Goal: Task Accomplishment & Management: Complete application form

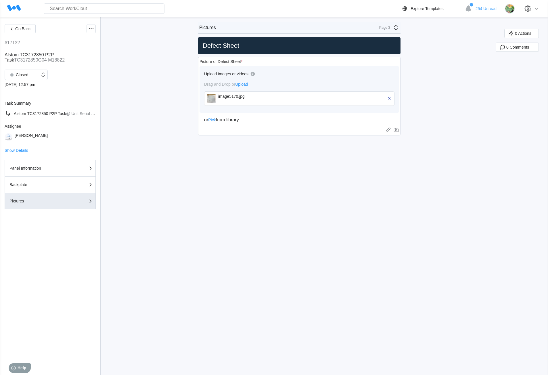
click at [392, 27] on div "Page 3" at bounding box center [387, 27] width 24 height 7
click at [342, 40] on div "Panel Information" at bounding box center [345, 40] width 110 height 5
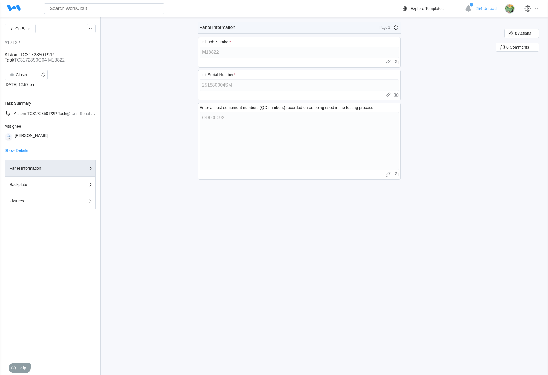
drag, startPoint x: 171, startPoint y: 136, endPoint x: 161, endPoint y: 122, distance: 17.9
click at [171, 136] on div "Go Back #17132 Alstom TC3172850 P2P Task TC3172850G04 M18822 Closed [DATE] 12:5…" at bounding box center [274, 195] width 548 height 357
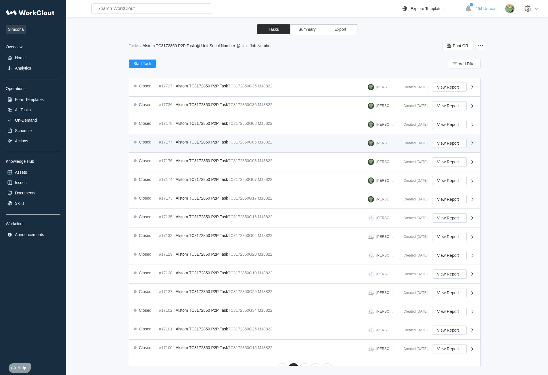
scroll to position [80, 0]
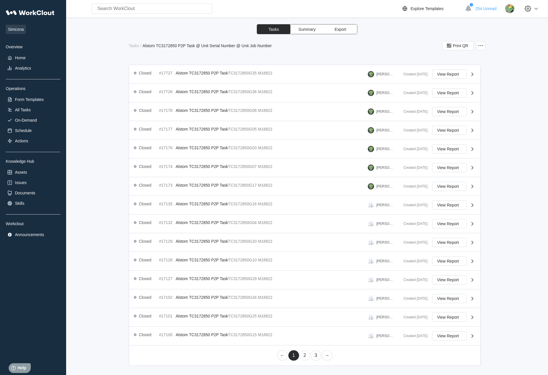
click at [303, 355] on link "2" at bounding box center [304, 355] width 11 height 10
click at [294, 356] on link "1" at bounding box center [293, 355] width 11 height 10
click at [315, 359] on link "3" at bounding box center [315, 355] width 11 height 10
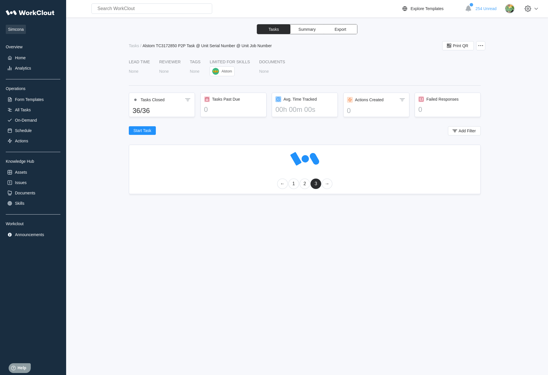
scroll to position [0, 0]
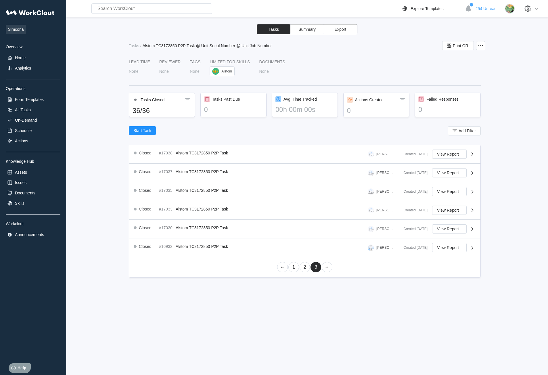
click at [292, 269] on link "1" at bounding box center [293, 267] width 11 height 10
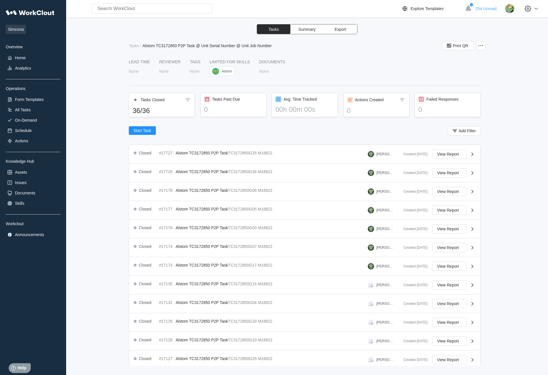
click at [102, 251] on div "Tasks Summary Export Tasks / Alstom TC3172850 P2P Task @ Unit Serial Number @ U…" at bounding box center [306, 194] width 463 height 341
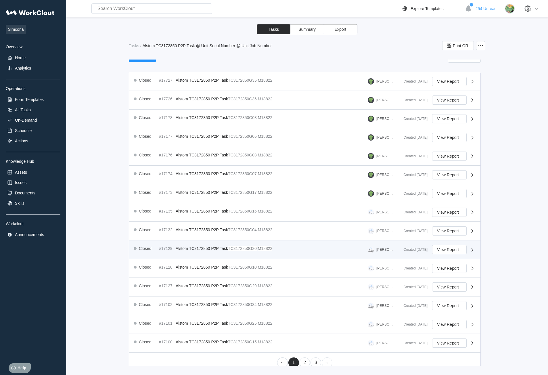
scroll to position [80, 0]
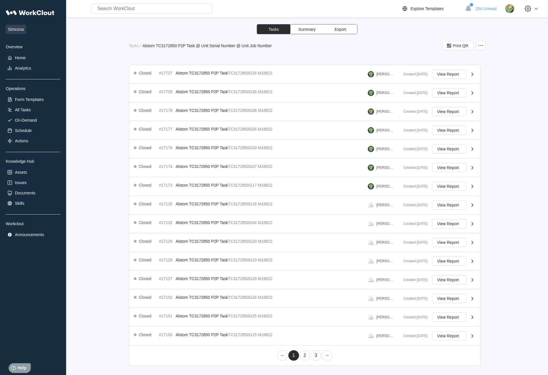
click at [301, 355] on link "2" at bounding box center [304, 355] width 11 height 10
click at [293, 352] on link "1" at bounding box center [293, 355] width 11 height 10
click at [300, 354] on link "2" at bounding box center [304, 355] width 11 height 10
click at [292, 354] on link "1" at bounding box center [293, 355] width 11 height 10
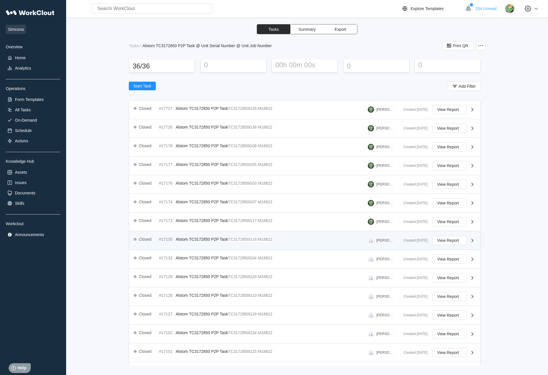
scroll to position [57, 0]
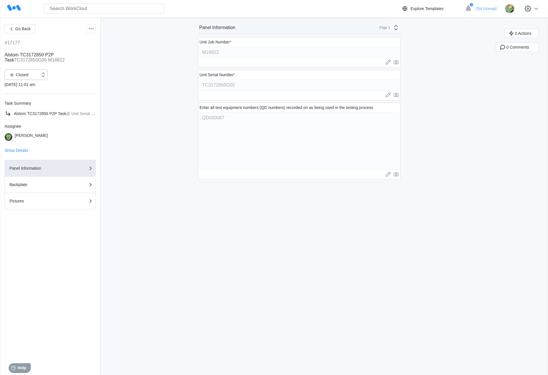
click at [14, 74] on div at bounding box center [12, 75] width 8 height 8
click at [18, 90] on div "Open" at bounding box center [26, 90] width 36 height 8
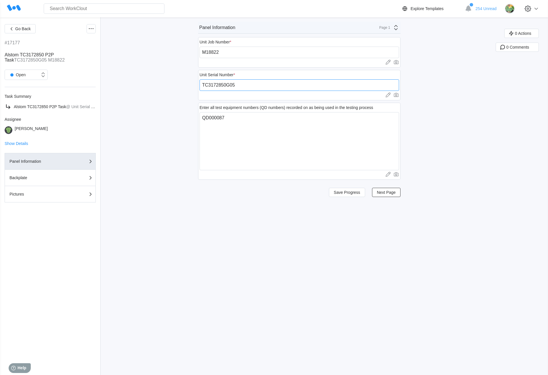
drag, startPoint x: 244, startPoint y: 84, endPoint x: 197, endPoint y: 86, distance: 47.2
click at [197, 86] on div "Go Back #17177 Alstom TC3172850 P2P Task TC3172850G05 M18822 Open Task Summary …" at bounding box center [274, 195] width 548 height 357
paste input "251880005SM"
type input "251880005SM"
click at [345, 192] on span "Save Progress" at bounding box center [346, 192] width 26 height 4
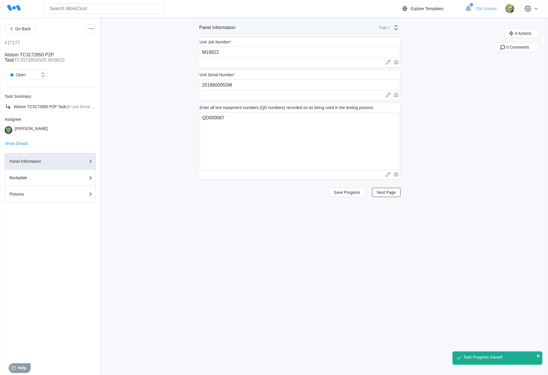
click at [385, 28] on div "Page 1" at bounding box center [382, 28] width 14 height 4
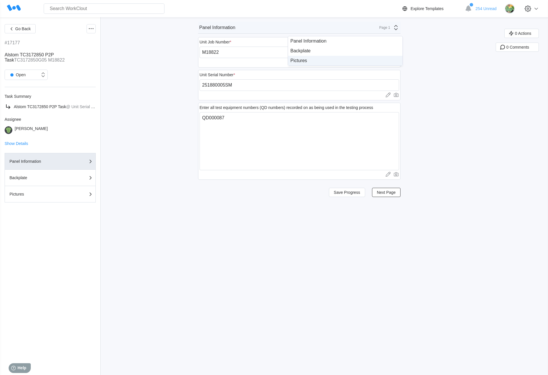
click at [324, 63] on div "Pictures" at bounding box center [345, 61] width 114 height 10
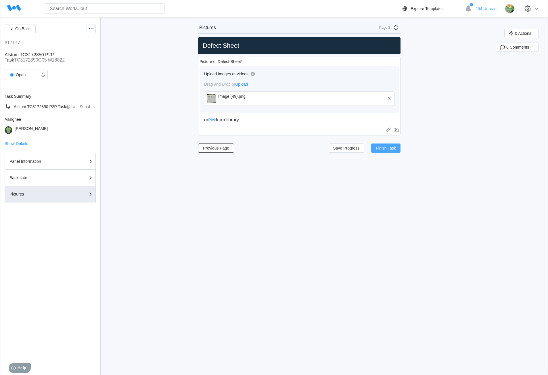
click at [382, 148] on span "Finish Task" at bounding box center [385, 148] width 20 height 4
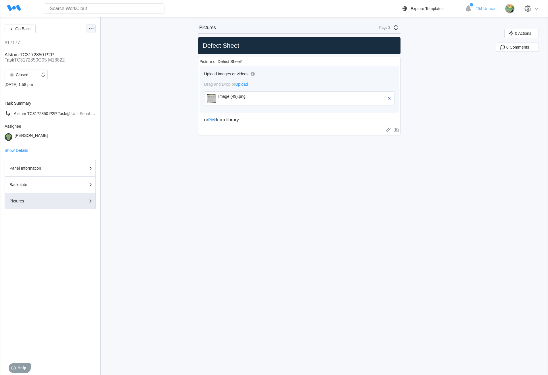
click at [91, 28] on icon at bounding box center [91, 28] width 7 height 7
click at [66, 68] on div "Export XLS" at bounding box center [60, 70] width 20 height 5
drag, startPoint x: 392, startPoint y: 237, endPoint x: 385, endPoint y: 236, distance: 6.0
click at [392, 237] on div "Go Back #17177 Alstom TC3172850 P2P Task TC3172850G05 M18822 Closed 09/30/25 - …" at bounding box center [274, 195] width 548 height 357
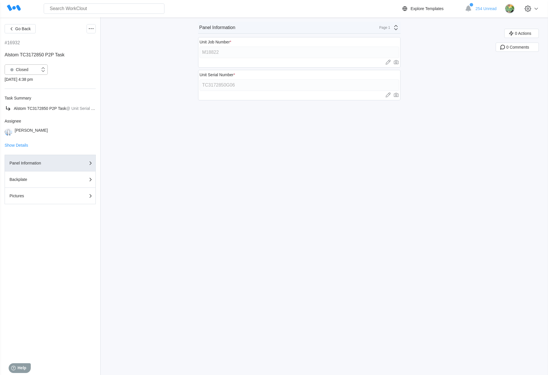
click at [33, 72] on div "Closed" at bounding box center [22, 70] width 35 height 6
click at [25, 87] on div "Open" at bounding box center [26, 84] width 36 height 8
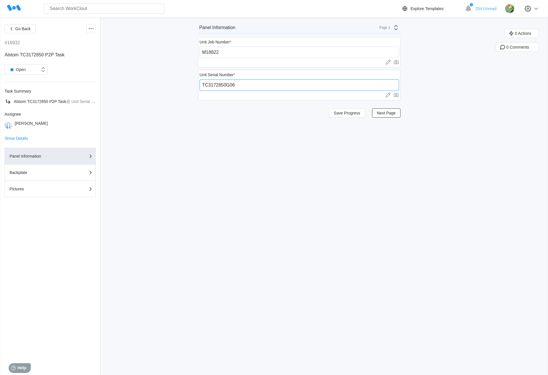
click at [247, 88] on input "TC3172850G06" at bounding box center [298, 84] width 199 height 11
drag, startPoint x: 242, startPoint y: 83, endPoint x: 189, endPoint y: 84, distance: 52.6
click at [189, 84] on div "Go Back #16932 Alstom TC3172850 P2P Task Open Task Summary Alstom TC3172850 P2P…" at bounding box center [274, 195] width 548 height 357
paste input "251880006SM"
type input "251880006SM"
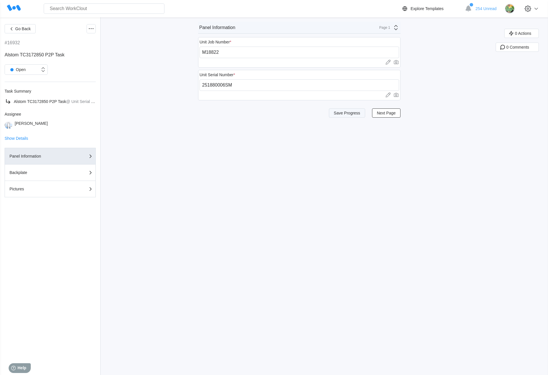
click at [353, 111] on span "Save Progress" at bounding box center [346, 113] width 26 height 4
click at [380, 27] on div "Page 1" at bounding box center [382, 28] width 14 height 4
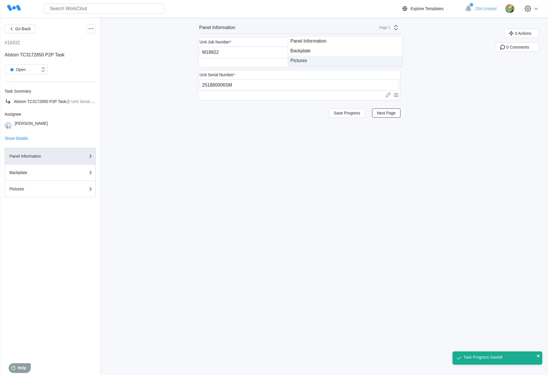
click at [372, 60] on div "Pictures" at bounding box center [345, 60] width 110 height 5
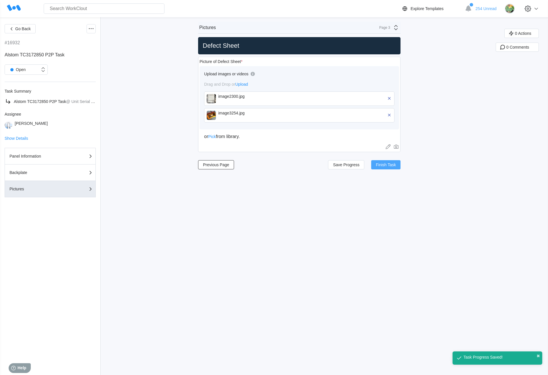
click at [385, 164] on span "Finish Task" at bounding box center [385, 165] width 20 height 4
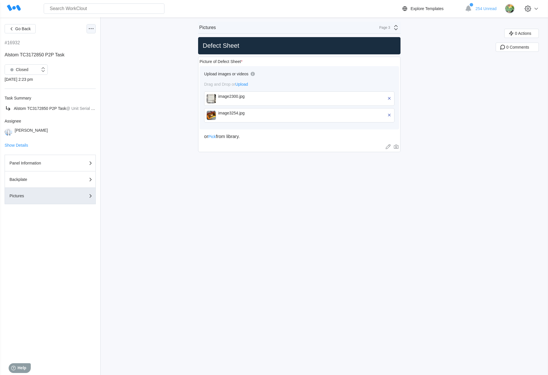
click at [94, 28] on icon at bounding box center [91, 28] width 7 height 7
click at [65, 70] on div "Export XLS" at bounding box center [60, 70] width 20 height 5
click at [181, 240] on div "Go Back #16932 Alstom TC3172850 P2P Task Closed 09/30/25 - 2:23 pm Task Summary…" at bounding box center [274, 195] width 548 height 357
click at [44, 163] on div "Panel Information" at bounding box center [37, 163] width 57 height 4
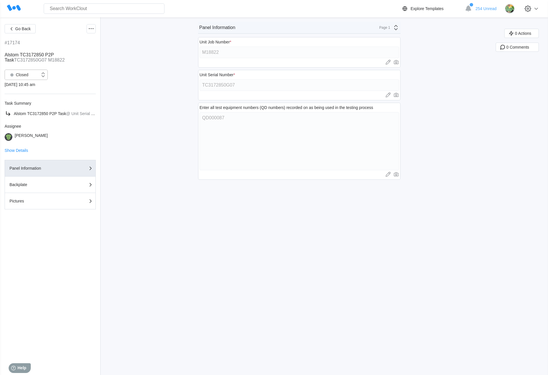
click at [24, 73] on div "Closed" at bounding box center [18, 75] width 21 height 8
click at [28, 74] on div "Closed" at bounding box center [22, 75] width 35 height 6
click at [25, 91] on div "Open" at bounding box center [26, 90] width 36 height 8
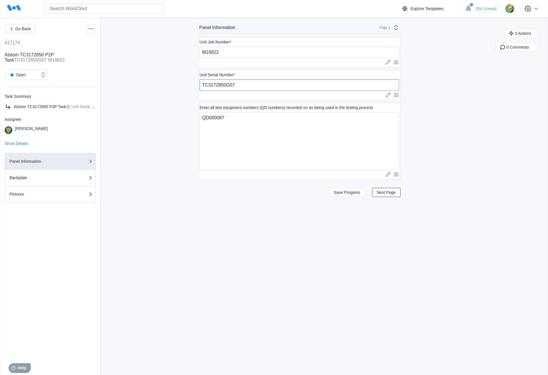
drag, startPoint x: 241, startPoint y: 85, endPoint x: 194, endPoint y: 84, distance: 47.7
click at [194, 84] on div "Go Back #17174 Alstom TC3172850 P2P Task TC3172850G07 M18822 Open Task Summary …" at bounding box center [274, 195] width 548 height 357
paste input "251880007SM"
type input "251880007SM"
click at [355, 192] on span "Save Progress" at bounding box center [346, 192] width 26 height 4
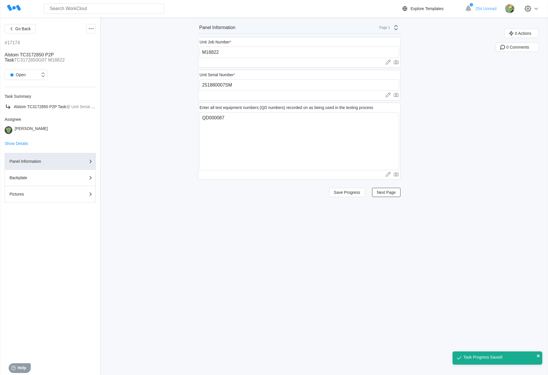
click at [392, 29] on div "Page 1" at bounding box center [387, 27] width 24 height 7
click at [326, 60] on div "Pictures" at bounding box center [345, 60] width 110 height 5
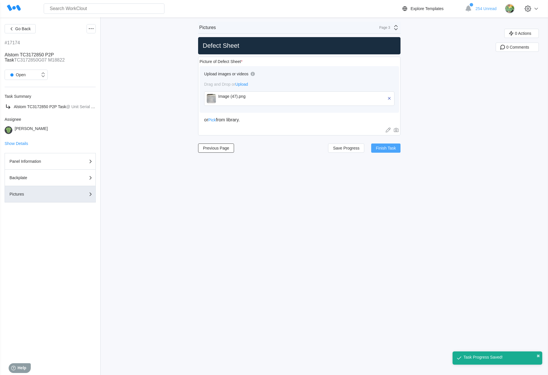
click at [381, 148] on span "Finish Task" at bounding box center [385, 148] width 20 height 4
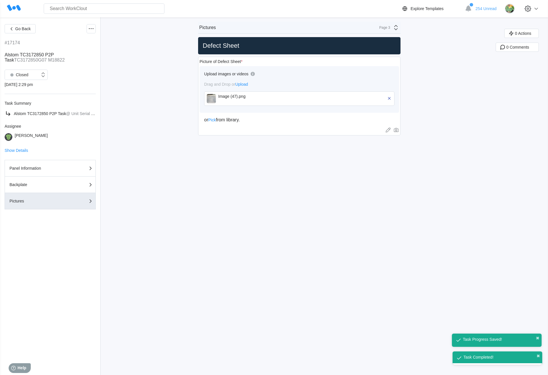
click at [142, 179] on div "Go Back #17174 Alstom TC3172850 P2P Task TC3172850G07 M18822 Closed 09/30/25 - …" at bounding box center [274, 195] width 548 height 357
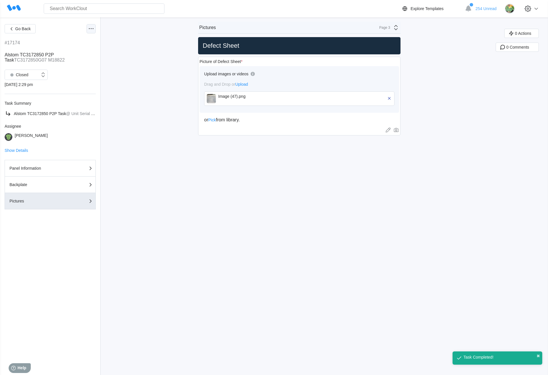
click at [90, 30] on icon at bounding box center [91, 28] width 7 height 7
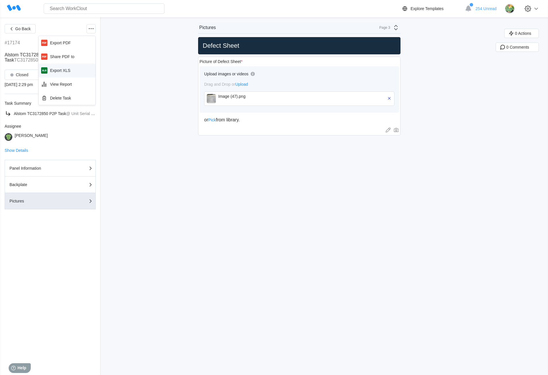
click at [63, 70] on div "Export XLS" at bounding box center [60, 70] width 20 height 5
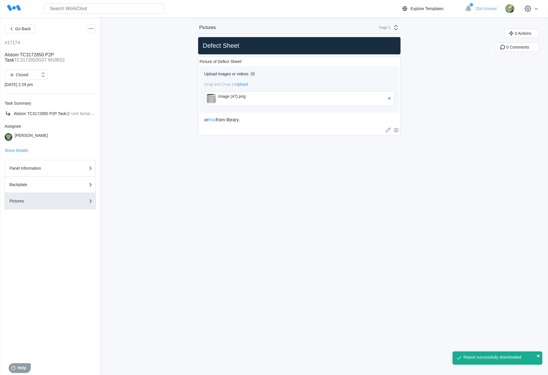
drag, startPoint x: 474, startPoint y: 214, endPoint x: 470, endPoint y: 149, distance: 65.3
click at [474, 214] on div "Go Back #17174 Alstom TC3172850 P2P Task TC3172850G07 M18822 Closed 09/30/25 - …" at bounding box center [274, 195] width 548 height 357
drag, startPoint x: 213, startPoint y: 196, endPoint x: 133, endPoint y: 178, distance: 81.6
click at [213, 196] on div "Go Back #17174 Alstom TC3172850 P2P Task TC3172850G07 M18822 Closed 09/30/25 - …" at bounding box center [274, 195] width 548 height 357
click at [382, 25] on div "Page 3" at bounding box center [387, 27] width 24 height 7
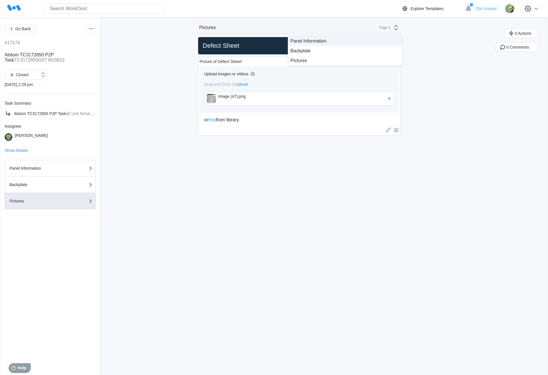
click at [344, 42] on div "Panel Information" at bounding box center [345, 40] width 110 height 5
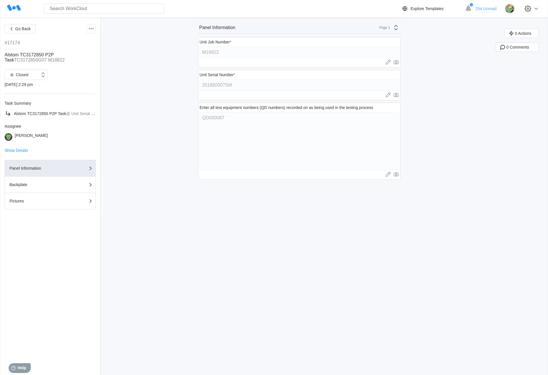
click at [189, 85] on div "Go Back #17174 Alstom TC3172850 P2P Task TC3172850G07 M18822 Closed 09/30/25 - …" at bounding box center [274, 195] width 548 height 357
click at [91, 29] on icon at bounding box center [91, 28] width 7 height 7
click at [65, 72] on div "Export XLS" at bounding box center [60, 70] width 20 height 5
click at [25, 73] on div "Closed" at bounding box center [18, 75] width 21 height 8
click at [21, 91] on div "Open" at bounding box center [26, 90] width 36 height 8
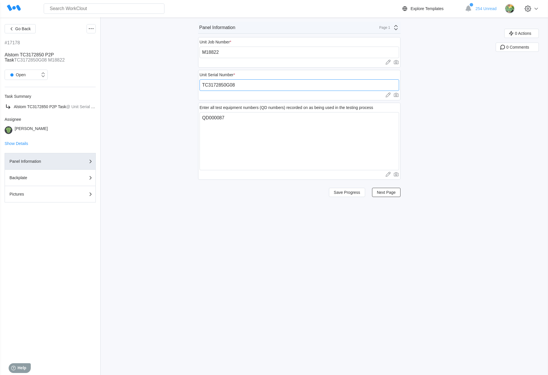
drag, startPoint x: 238, startPoint y: 84, endPoint x: 197, endPoint y: 82, distance: 41.1
click at [197, 82] on div "Go Back #17178 Alstom TC3172850 P2P Task TC3172850G08 M18822 Open Task Summary …" at bounding box center [274, 195] width 548 height 357
paste input "251880008SM"
type input "251880008SM"
click at [363, 193] on button "Save Progress" at bounding box center [347, 192] width 36 height 9
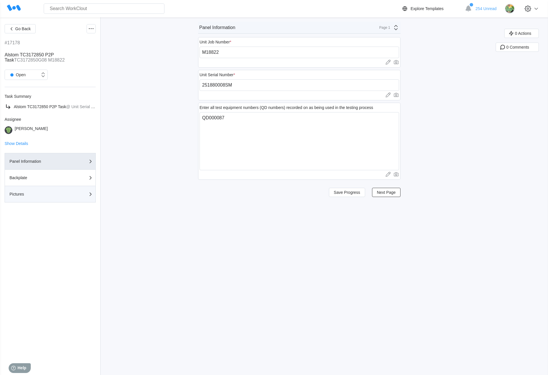
click at [57, 195] on div "Pictures" at bounding box center [37, 194] width 57 height 4
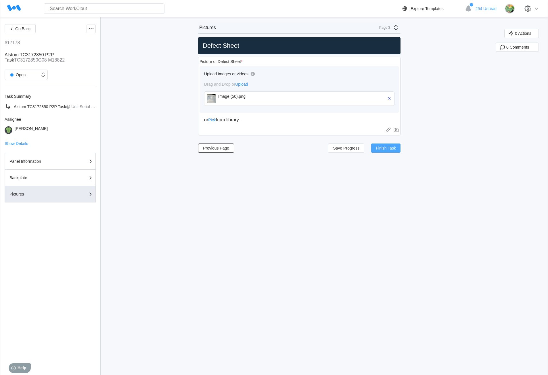
click at [381, 148] on span "Finish Task" at bounding box center [385, 148] width 20 height 4
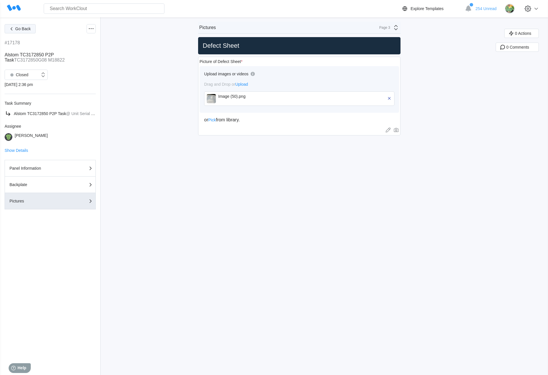
click at [25, 27] on span "Go Back" at bounding box center [23, 29] width 16 height 4
click at [45, 171] on button "Panel Information" at bounding box center [50, 168] width 91 height 17
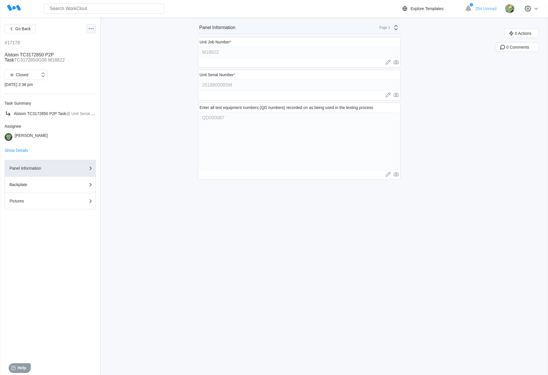
click at [90, 27] on icon at bounding box center [91, 28] width 7 height 7
click at [69, 72] on div "Export XLS" at bounding box center [60, 70] width 20 height 5
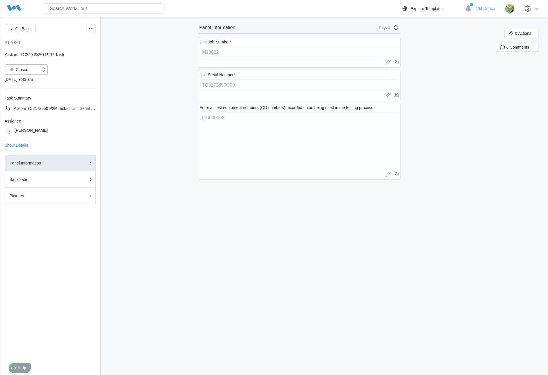
click at [25, 68] on div "Closed" at bounding box center [18, 69] width 21 height 8
click at [24, 86] on div "Open" at bounding box center [26, 84] width 36 height 8
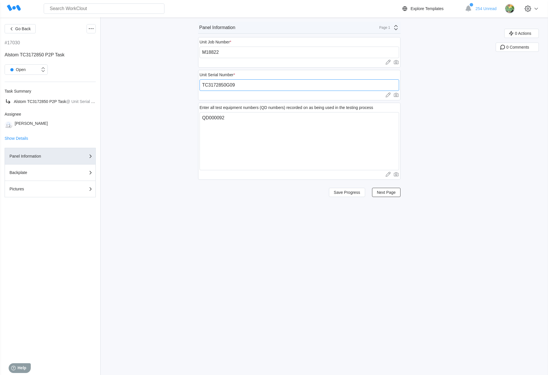
click at [255, 84] on input "TC3172850G09" at bounding box center [298, 84] width 199 height 11
click at [242, 85] on input "TC3172850G09" at bounding box center [298, 84] width 199 height 11
paste input "251880009SM"
type input "251880009SM"
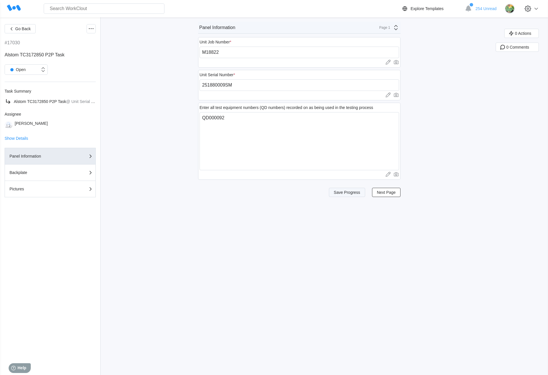
click at [342, 196] on button "Save Progress" at bounding box center [347, 192] width 36 height 9
click at [386, 29] on div "Page 1" at bounding box center [382, 28] width 14 height 4
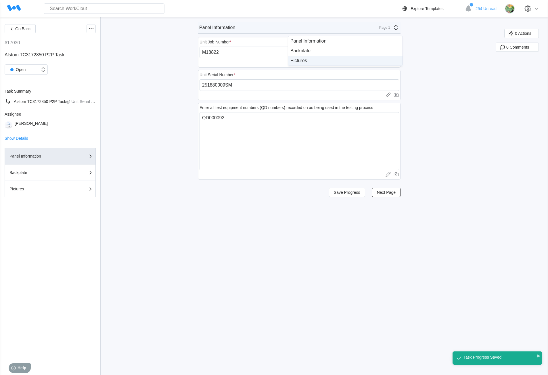
click at [327, 60] on div "Pictures" at bounding box center [345, 60] width 110 height 5
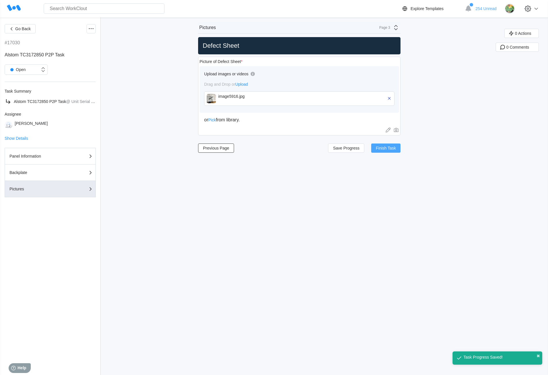
click at [385, 149] on span "Finish Task" at bounding box center [385, 148] width 20 height 4
click at [88, 28] on icon at bounding box center [91, 28] width 7 height 7
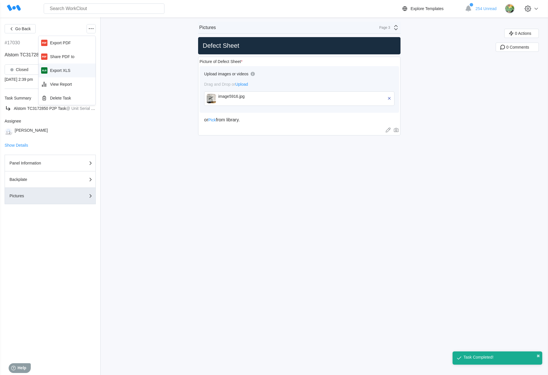
click at [67, 69] on div "Export XLS" at bounding box center [60, 70] width 20 height 5
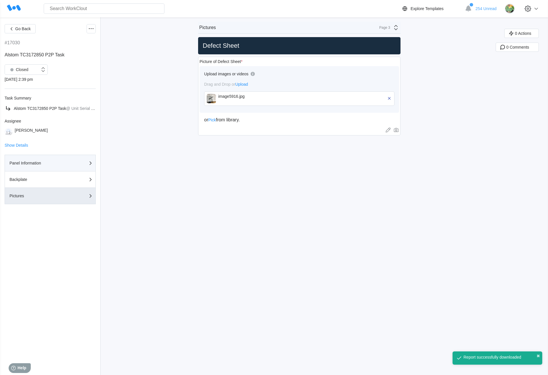
click at [46, 164] on div "Panel Information" at bounding box center [37, 163] width 57 height 4
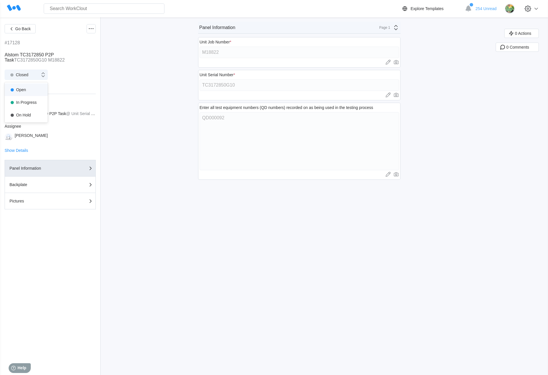
click at [32, 75] on div "Closed" at bounding box center [22, 75] width 35 height 6
click at [23, 91] on div "Open" at bounding box center [26, 90] width 36 height 8
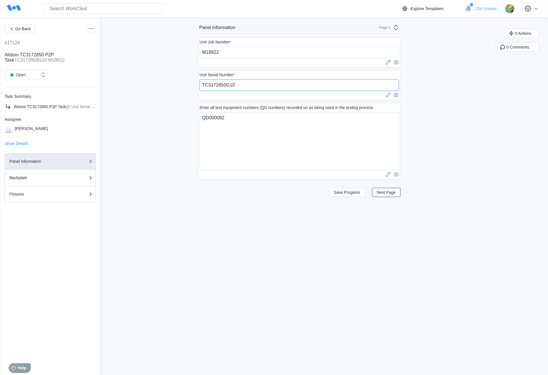
drag, startPoint x: 238, startPoint y: 87, endPoint x: 187, endPoint y: 85, distance: 51.2
click at [187, 85] on div "Go Back #17128 Alstom TC3172850 P2P Task TC3172850G10 M18822 Open Task Summary …" at bounding box center [274, 195] width 548 height 357
paste input "251880010SM"
type input "251880010SM"
click at [345, 192] on span "Save Progress" at bounding box center [346, 192] width 26 height 4
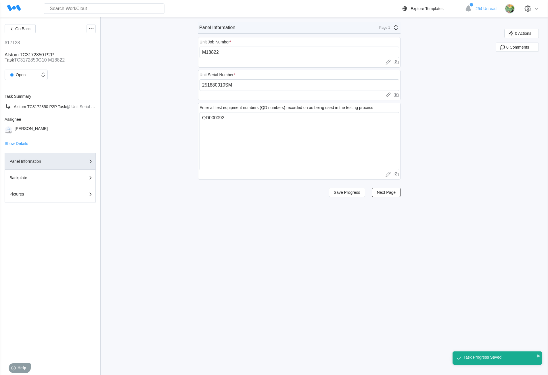
click at [386, 28] on div "Page 1" at bounding box center [382, 28] width 14 height 4
click at [337, 64] on div "Pictures" at bounding box center [345, 61] width 114 height 10
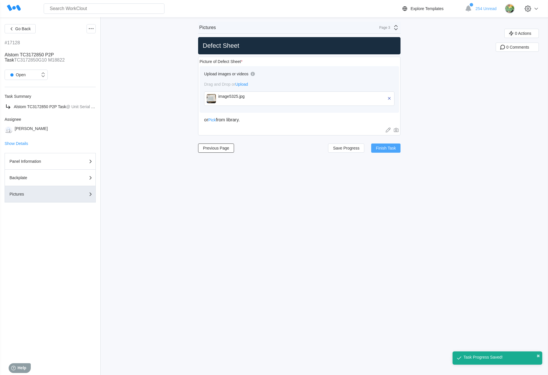
click at [377, 145] on button "Finish Task" at bounding box center [385, 147] width 29 height 9
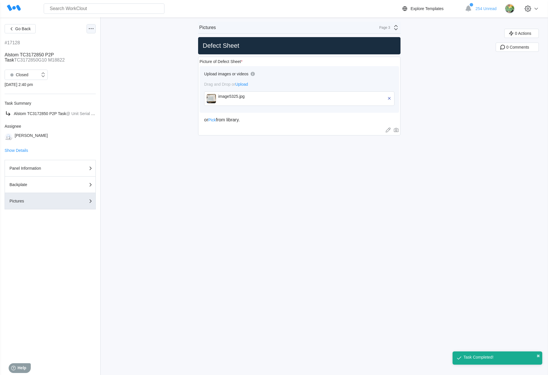
click at [92, 27] on icon at bounding box center [91, 28] width 7 height 7
click at [59, 71] on div "Export XLS" at bounding box center [60, 70] width 20 height 5
